Goal: Book appointment/travel/reservation

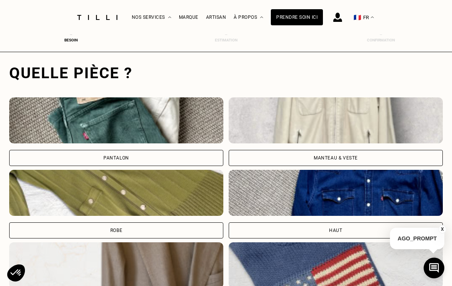
click at [137, 155] on div "Pantalon" at bounding box center [116, 158] width 214 height 16
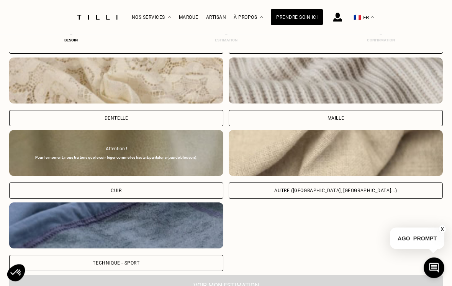
scroll to position [854, 0]
click at [289, 193] on div "Autre ([GEOGRAPHIC_DATA], [GEOGRAPHIC_DATA]...)" at bounding box center [335, 190] width 214 height 16
select select "FR"
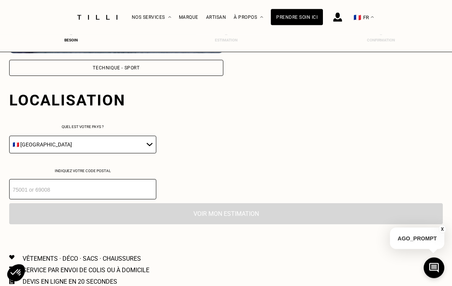
scroll to position [1077, 0]
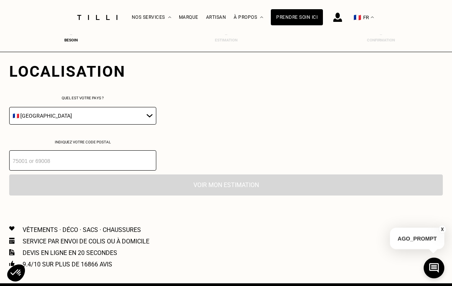
click at [34, 165] on input "number" at bounding box center [82, 160] width 147 height 20
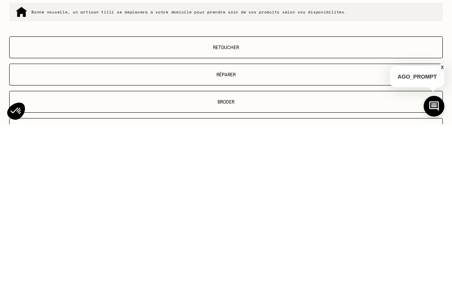
type input "44000"
click at [245, 206] on p "Retoucher" at bounding box center [225, 208] width 425 height 5
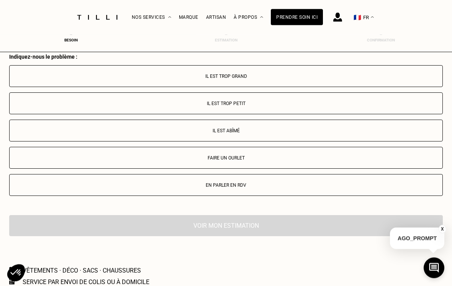
scroll to position [1408, 0]
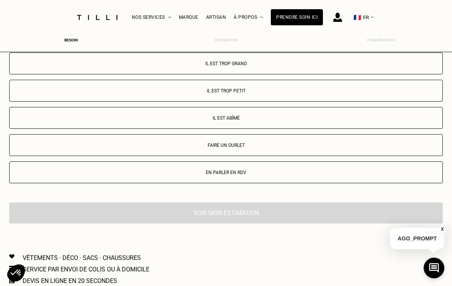
click at [242, 66] on p "Il est trop grand" at bounding box center [225, 63] width 425 height 5
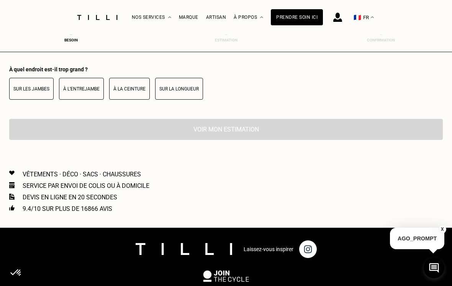
scroll to position [1539, 0]
click at [189, 92] on p "Sur la longueur" at bounding box center [178, 88] width 39 height 5
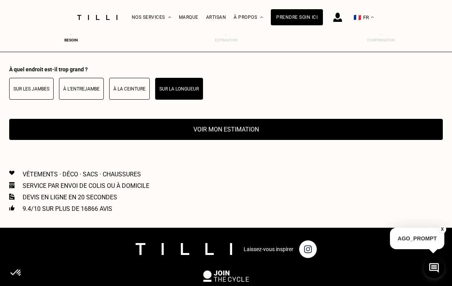
click at [214, 137] on button "Voir mon estimation" at bounding box center [225, 129] width 433 height 21
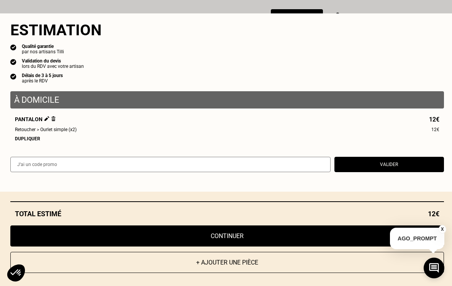
scroll to position [1725, 0]
click at [255, 246] on button "Continuer" at bounding box center [226, 235] width 433 height 21
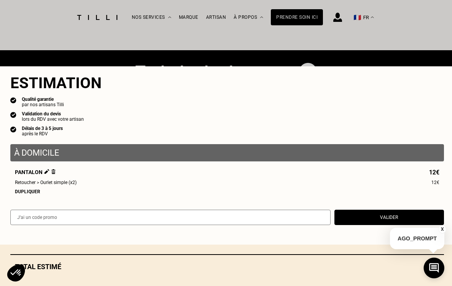
select select "FR"
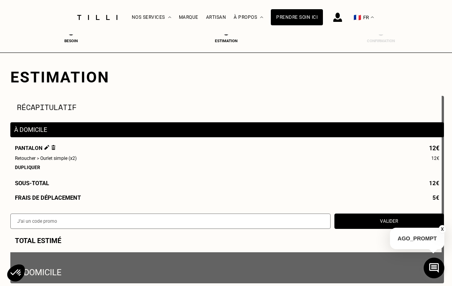
click at [374, 223] on button "Valider" at bounding box center [388, 220] width 109 height 15
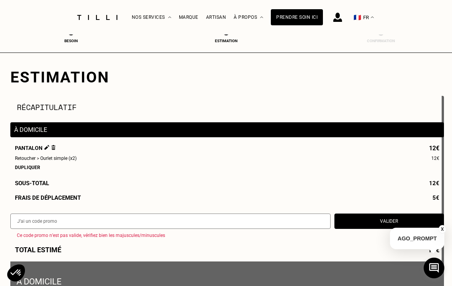
click at [366, 221] on button "Valider" at bounding box center [388, 220] width 109 height 15
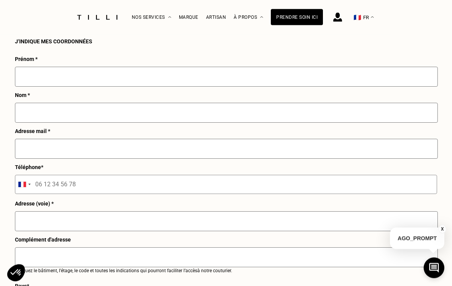
scroll to position [834, 0]
select select "FR"
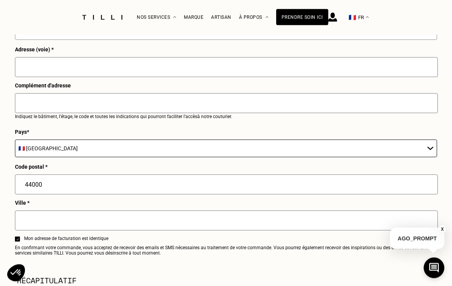
scroll to position [835, 0]
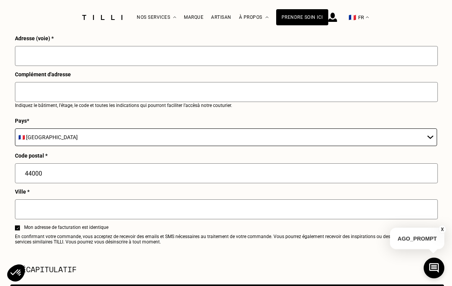
select select "FR"
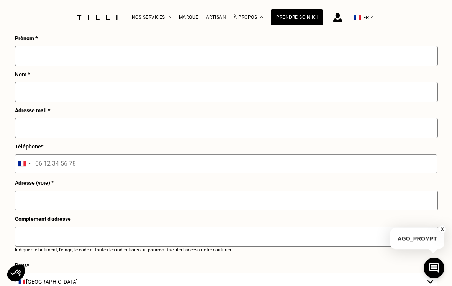
scroll to position [847, 0]
